Goal: Task Accomplishment & Management: Manage account settings

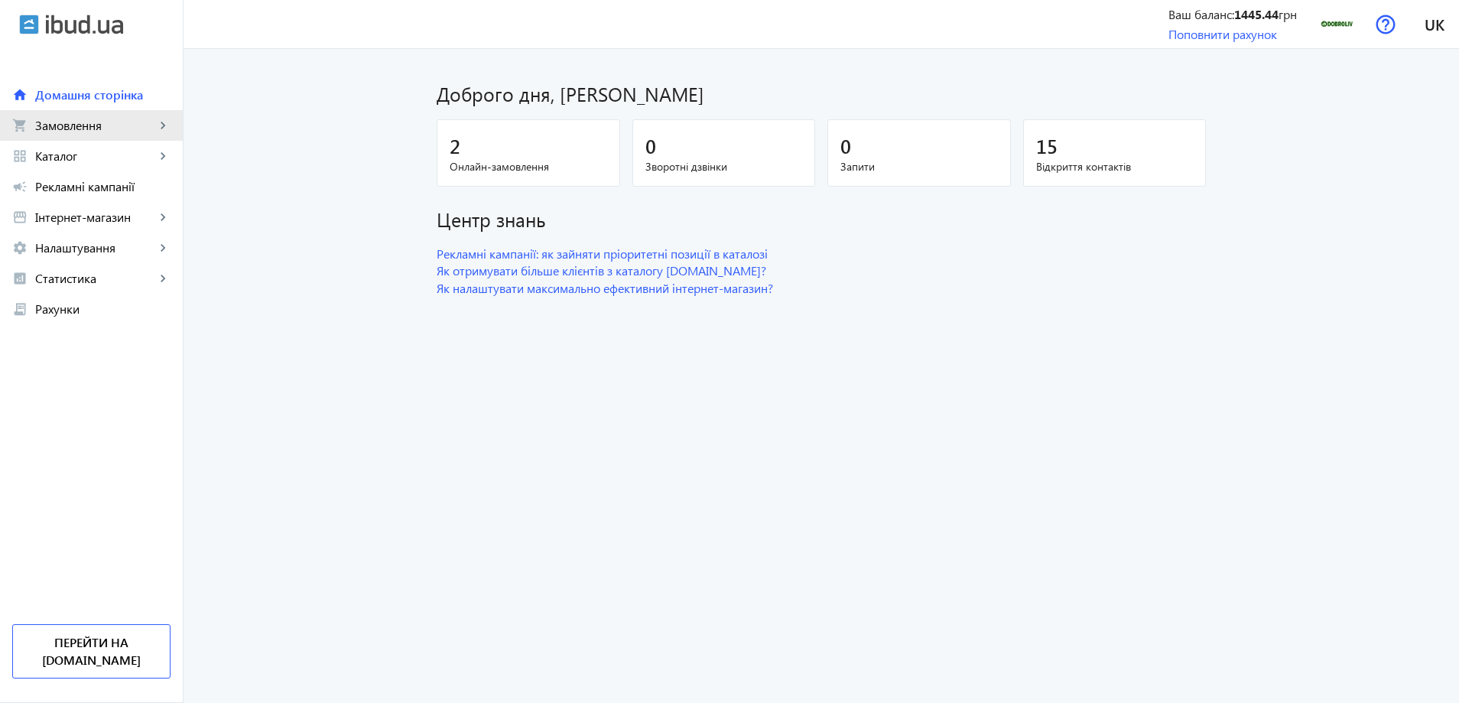
click at [109, 130] on span "Замовлення" at bounding box center [95, 125] width 120 height 15
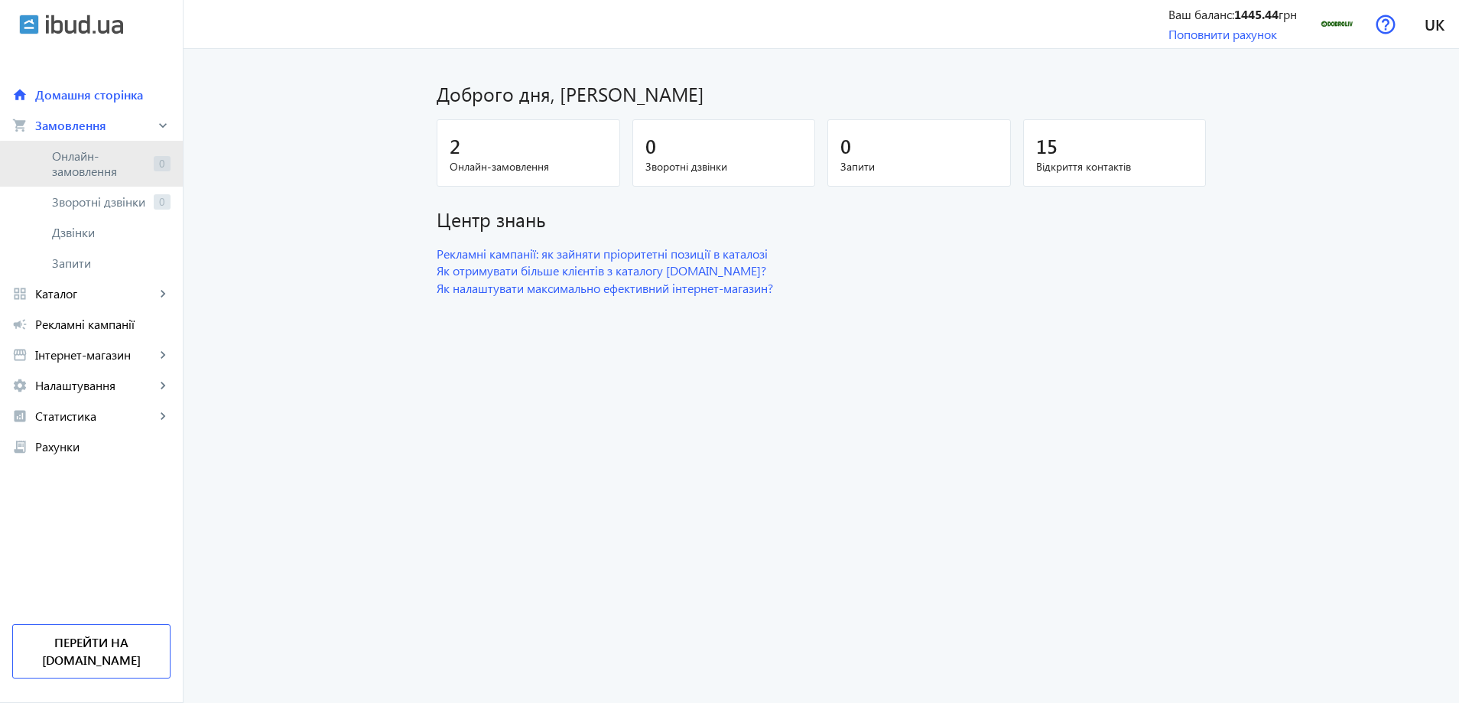
click at [98, 170] on span "Онлайн-замовлення" at bounding box center [100, 163] width 96 height 31
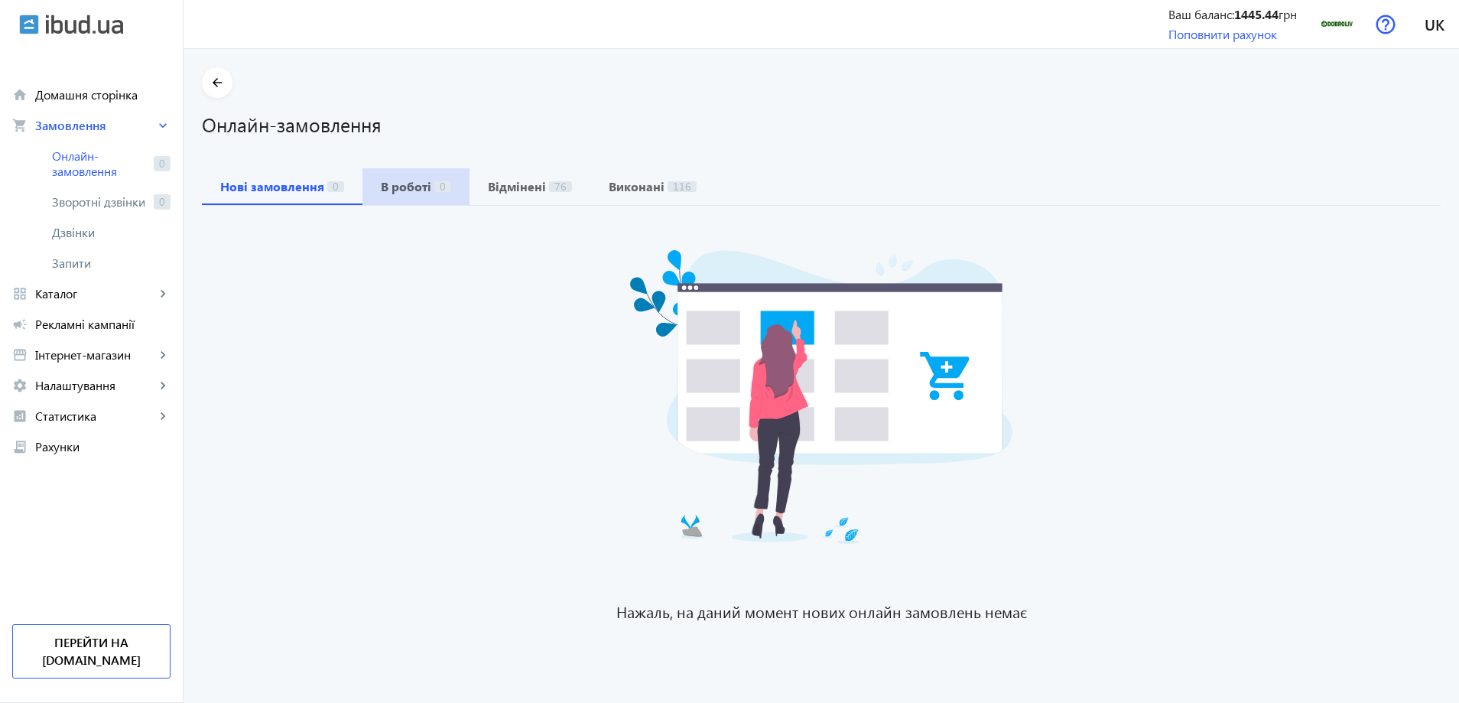
click at [436, 184] on span "0" at bounding box center [442, 186] width 17 height 11
click at [109, 198] on span "Зворотні дзвінки" at bounding box center [100, 201] width 96 height 15
